Goal: Task Accomplishment & Management: Use online tool/utility

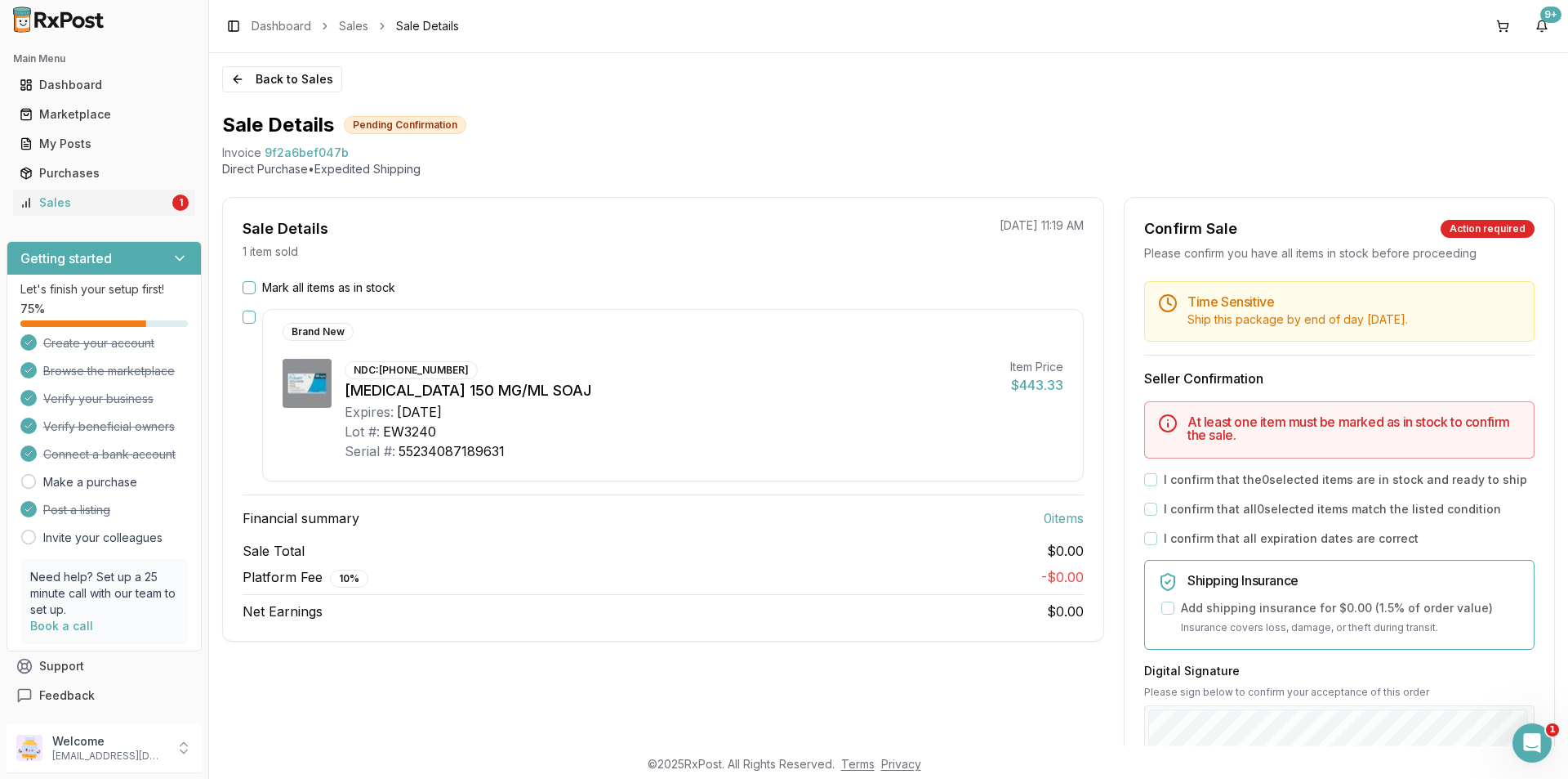
click at [249, 282] on button "Mark all items as in stock" at bounding box center [249, 287] width 13 height 13
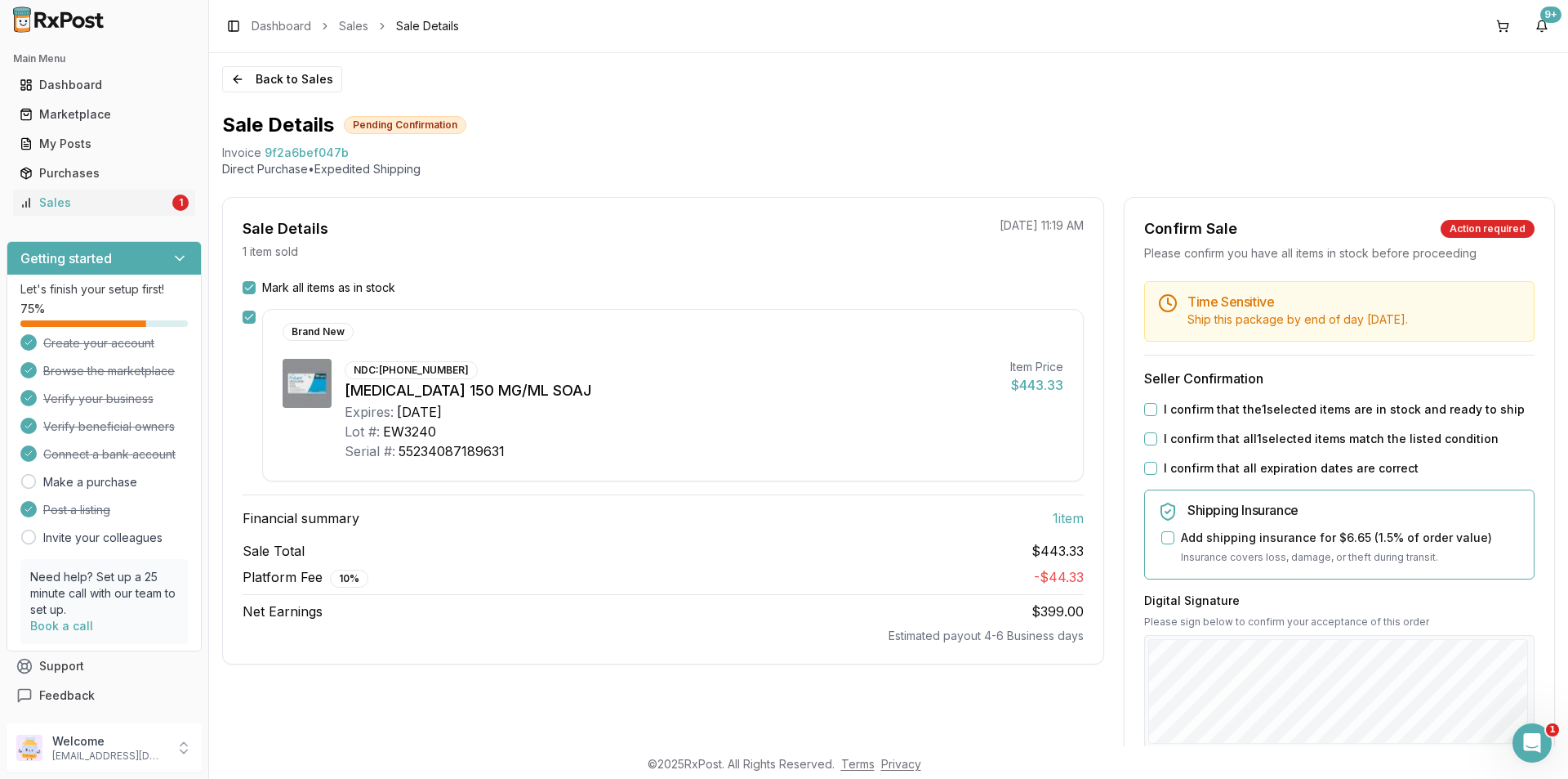
click at [1146, 404] on button "I confirm that the 1 selected items are in stock and ready to ship" at bounding box center [1150, 409] width 13 height 13
click at [1144, 448] on div "Time Sensitive Ship this package by end of day [DATE] . Seller Confirmation I c…" at bounding box center [1340, 626] width 430 height 690
click at [1144, 444] on button "I confirm that all 1 selected items match the listed condition" at bounding box center [1150, 439] width 13 height 13
click at [1145, 484] on div "Time Sensitive Ship this package by end of day [DATE] . Seller Confirmation I c…" at bounding box center [1340, 626] width 430 height 690
click at [1145, 472] on button "I confirm that all expiration dates are correct" at bounding box center [1150, 468] width 13 height 13
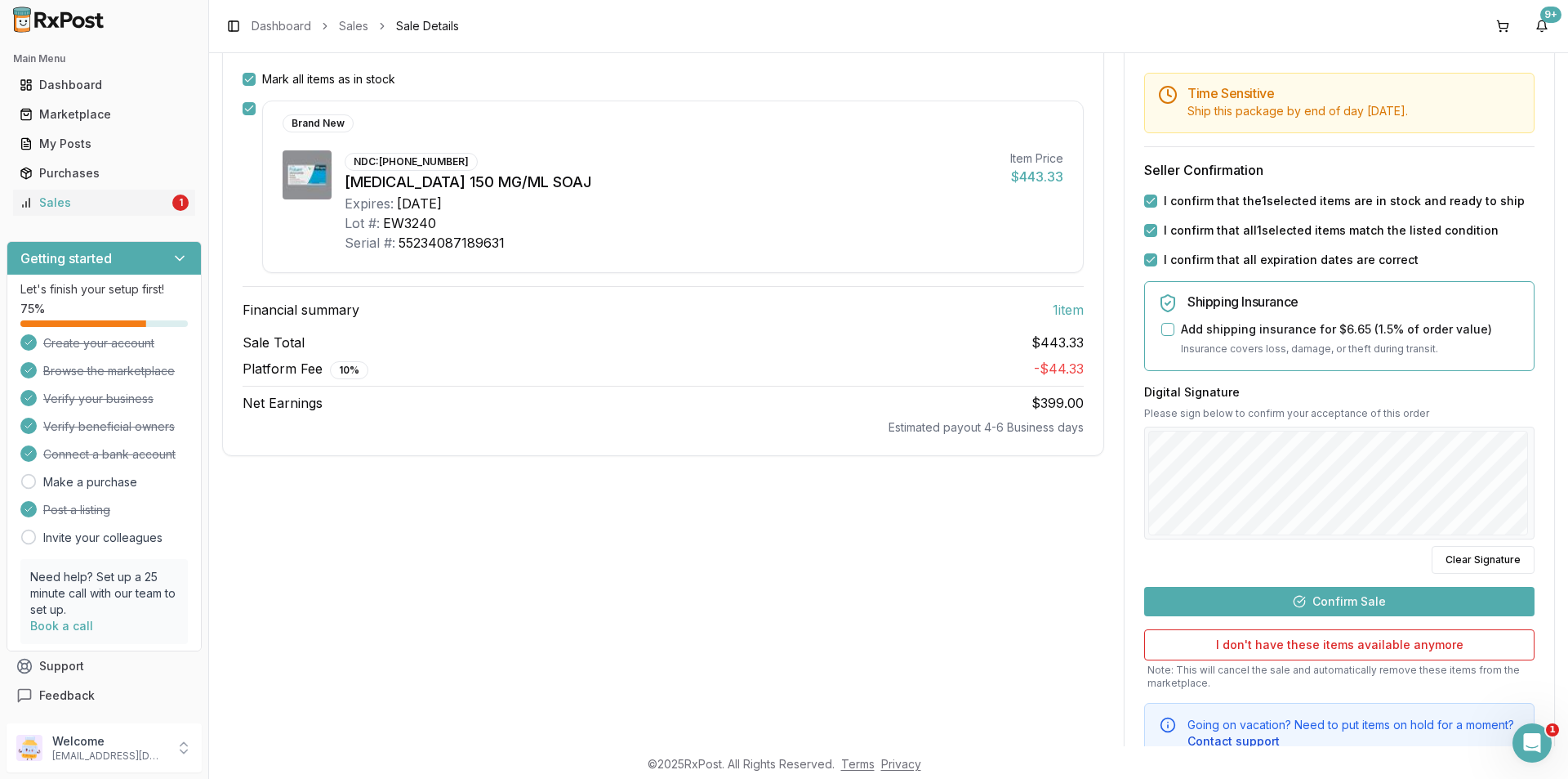
scroll to position [272, 0]
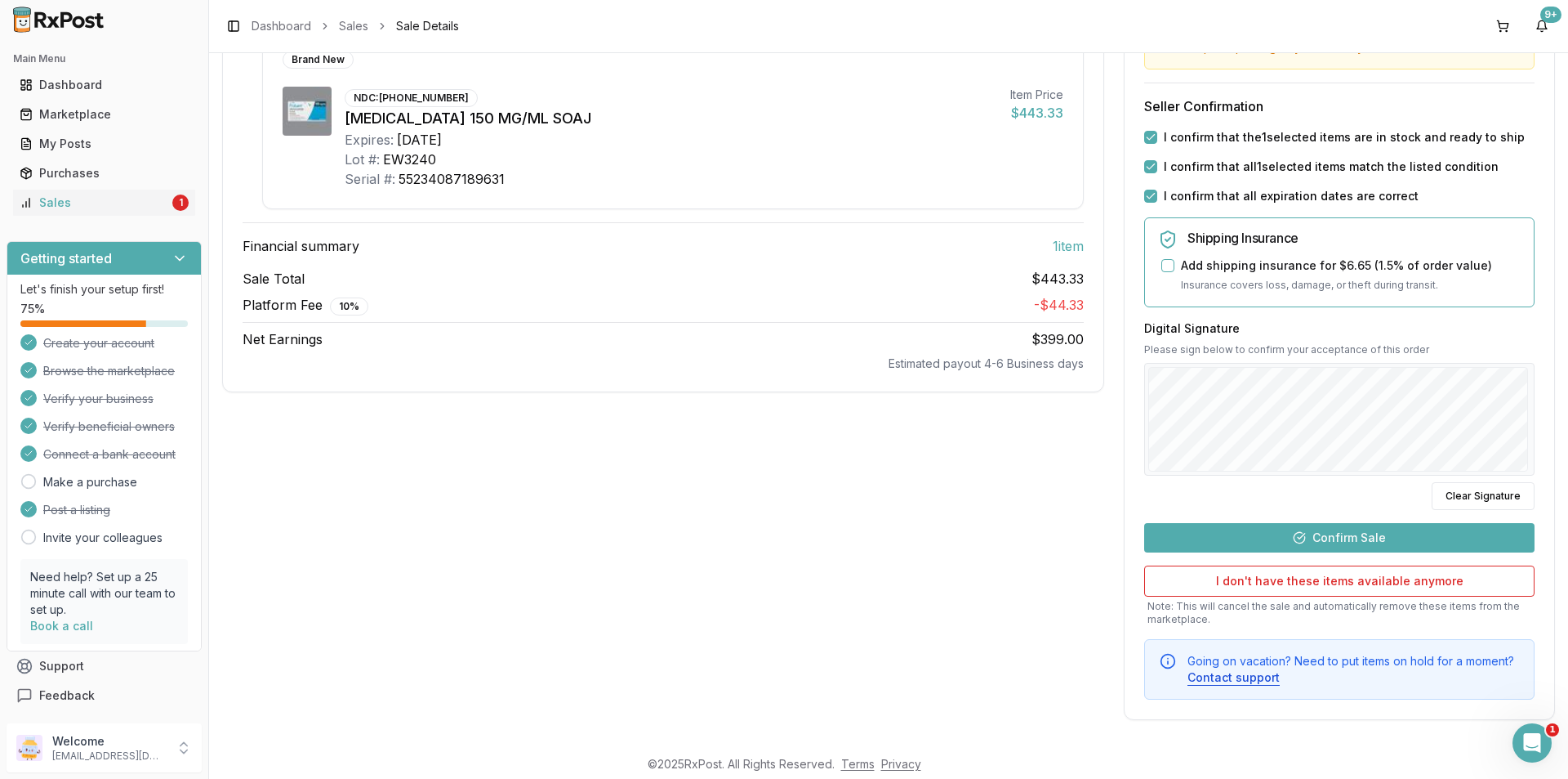
click at [1378, 544] on button "Confirm Sale" at bounding box center [1339, 537] width 390 height 30
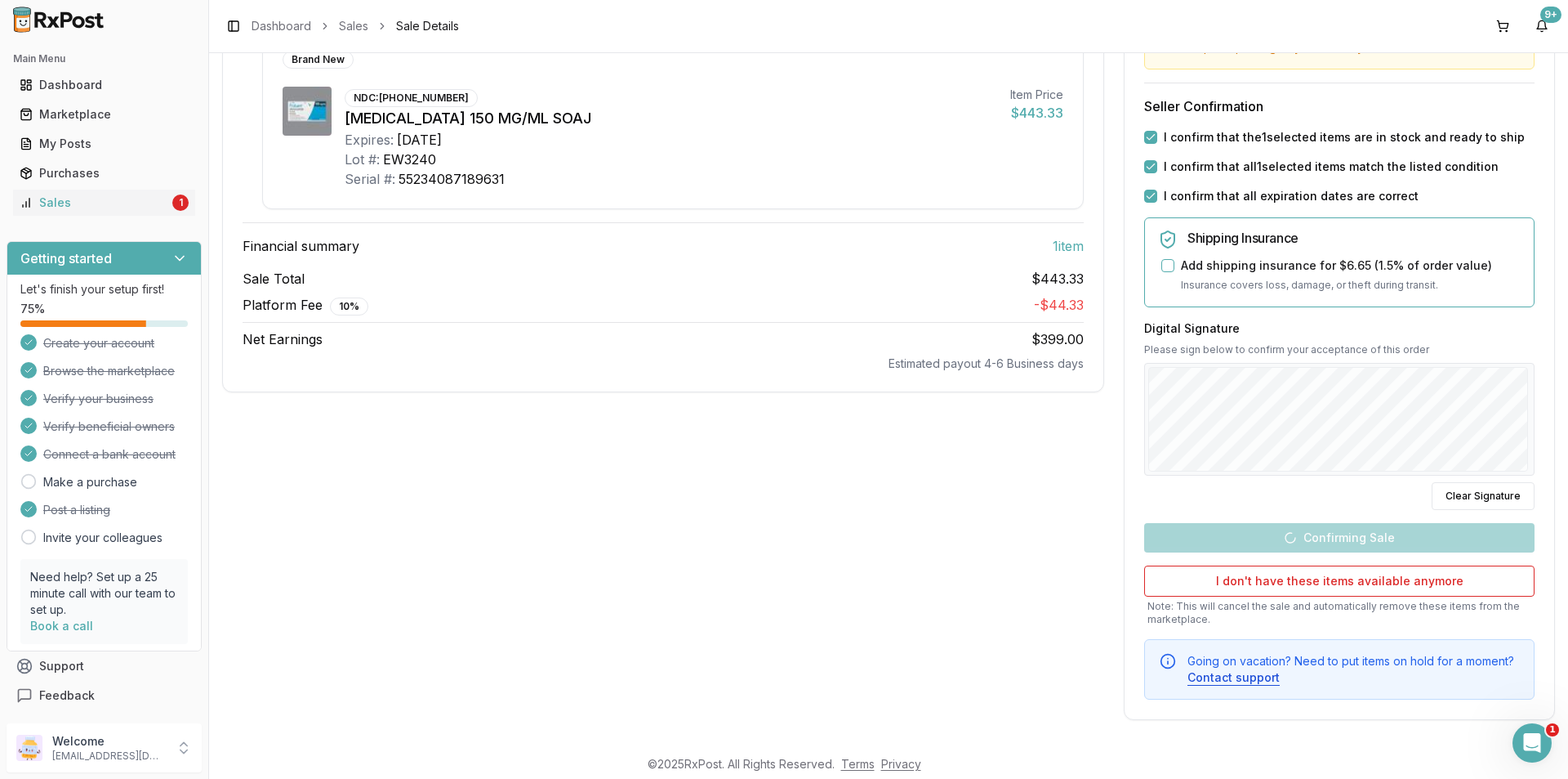
scroll to position [0, 0]
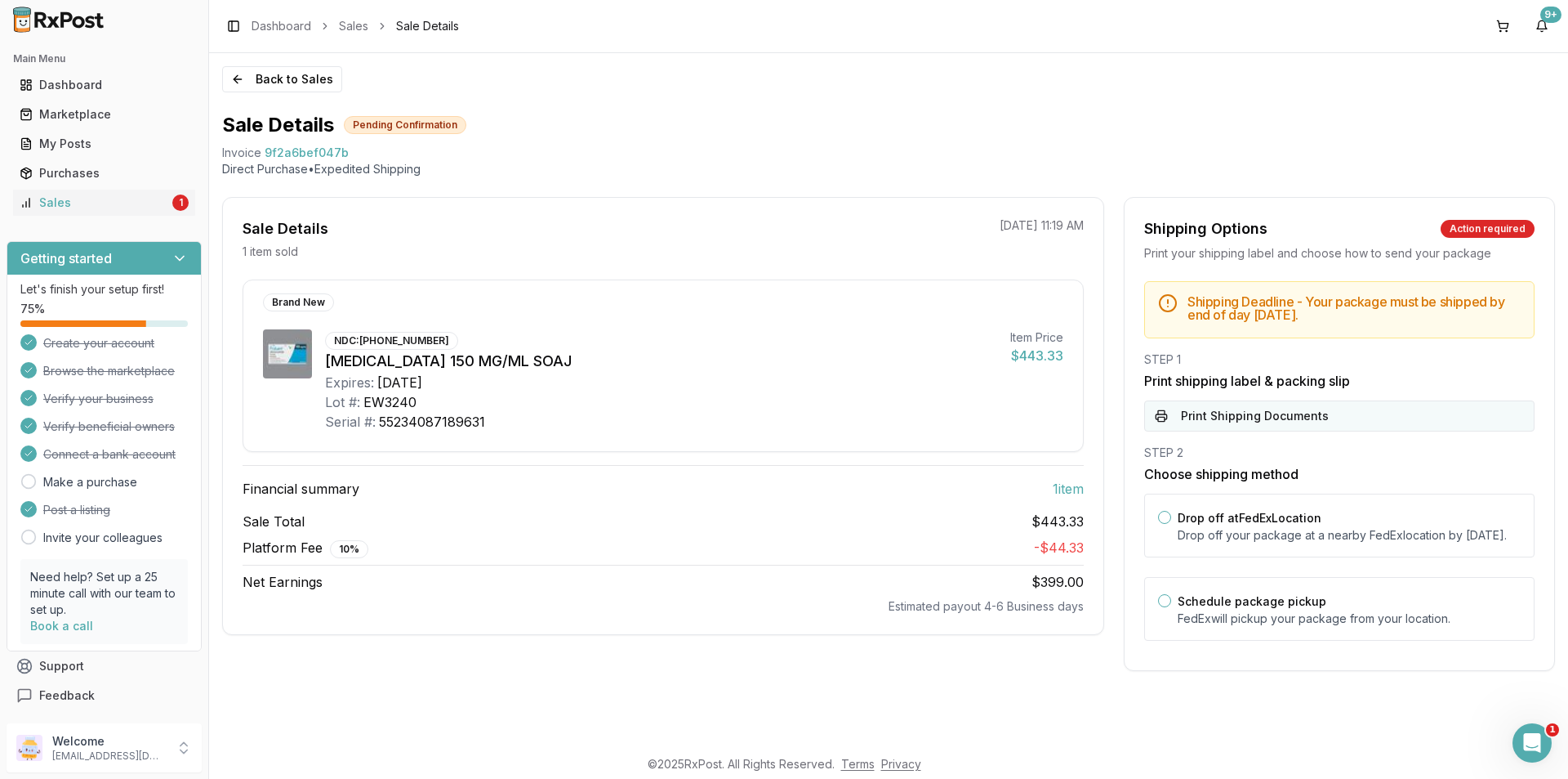
click at [1242, 411] on button "Print Shipping Documents" at bounding box center [1339, 415] width 390 height 31
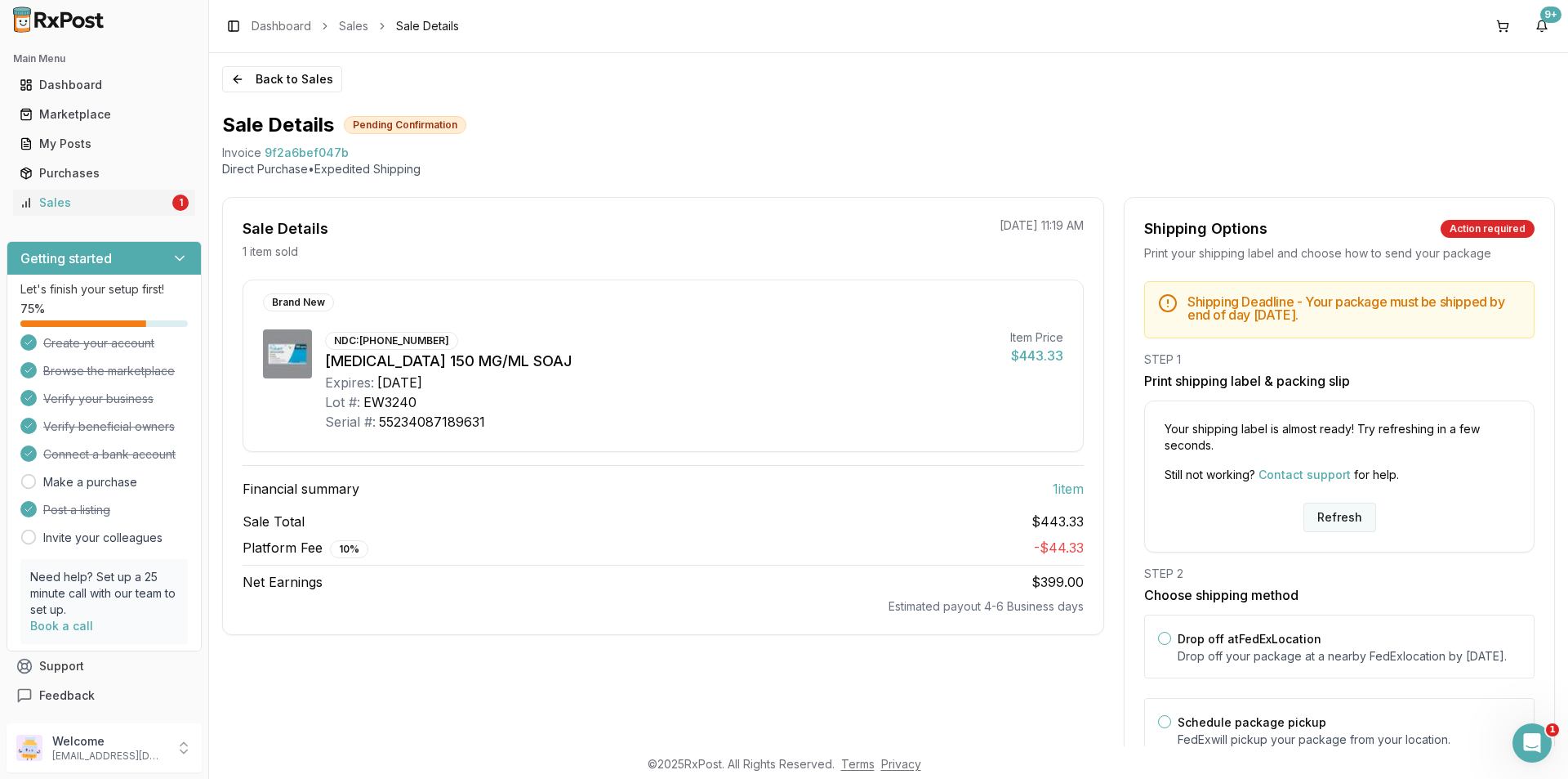
click at [1325, 518] on button "Refresh" at bounding box center [1339, 517] width 72 height 30
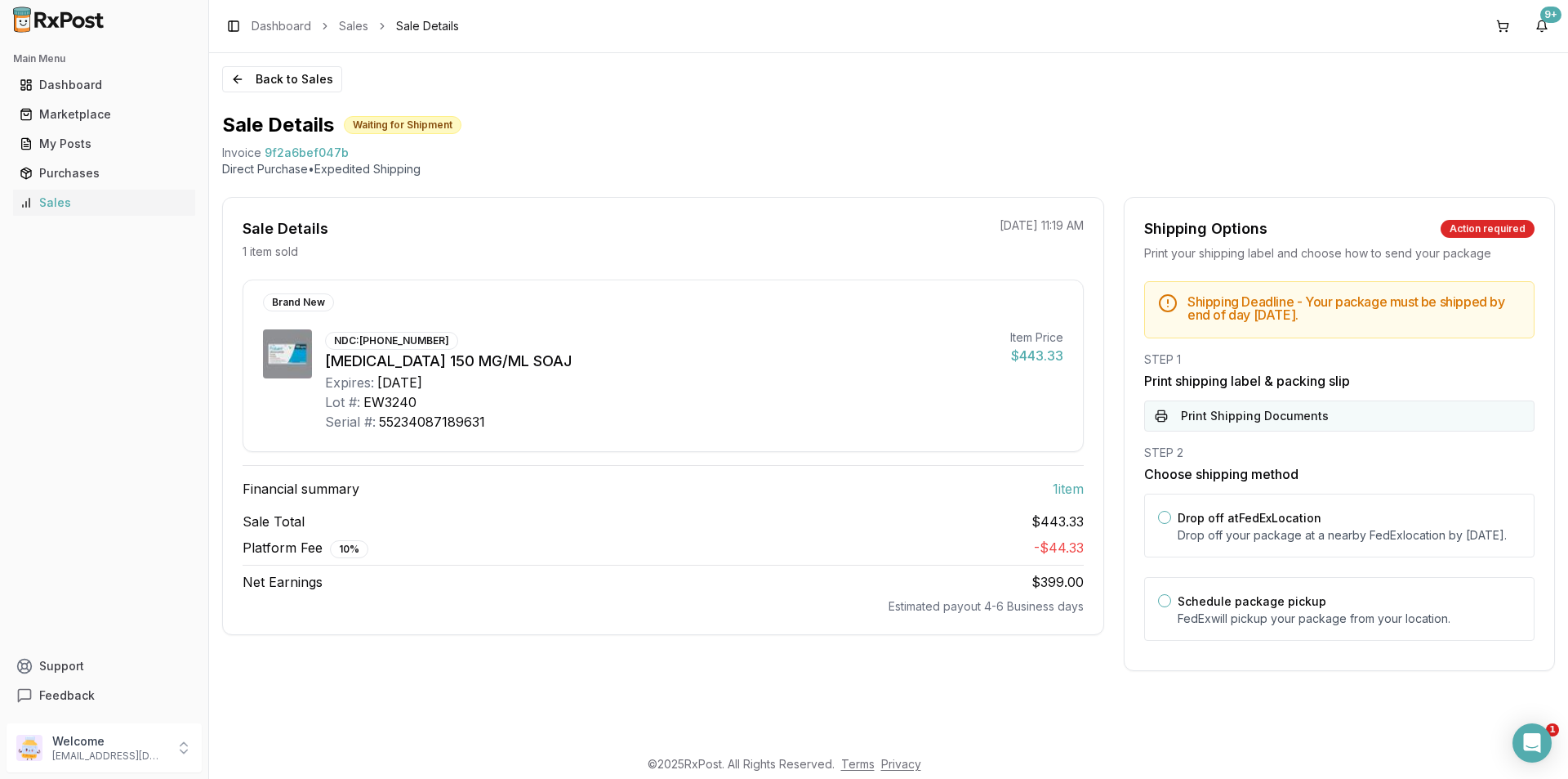
click at [1211, 424] on button "Print Shipping Documents" at bounding box center [1339, 415] width 390 height 31
